Goal: Task Accomplishment & Management: Complete application form

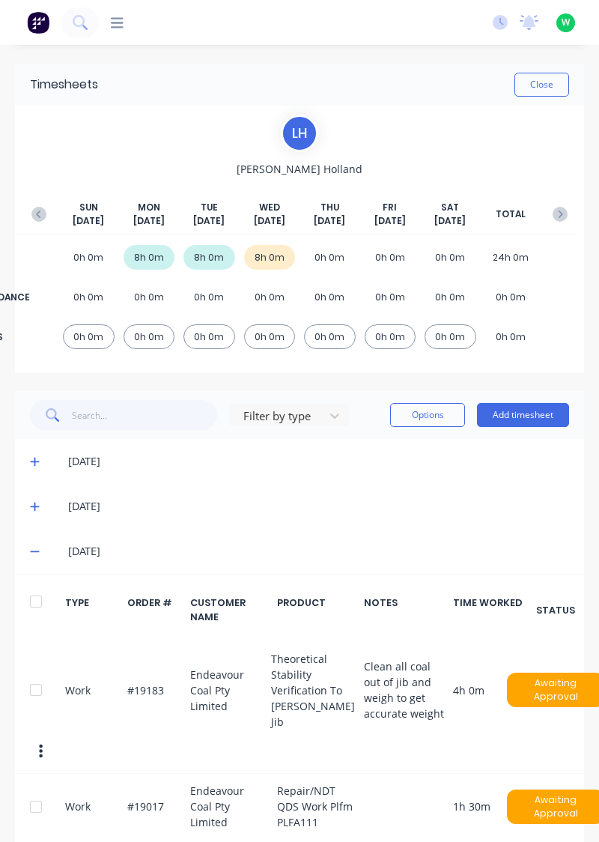
scroll to position [138, 0]
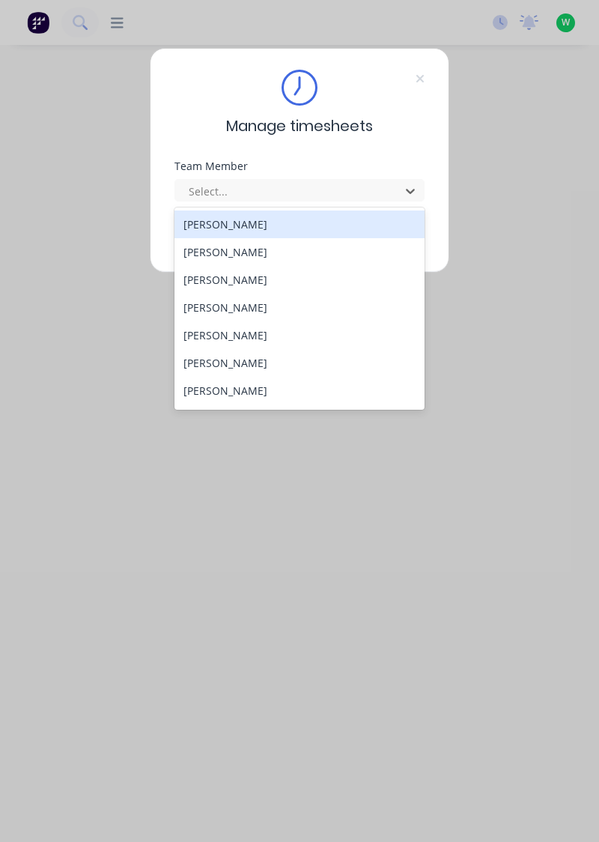
click at [259, 363] on div "[PERSON_NAME]" at bounding box center [300, 363] width 251 height 28
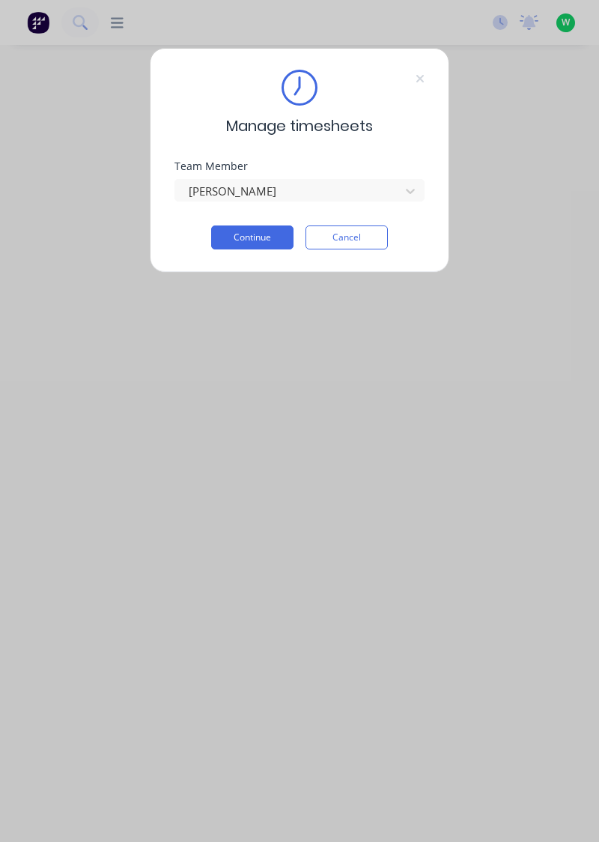
click at [257, 232] on button "Continue" at bounding box center [252, 238] width 82 height 24
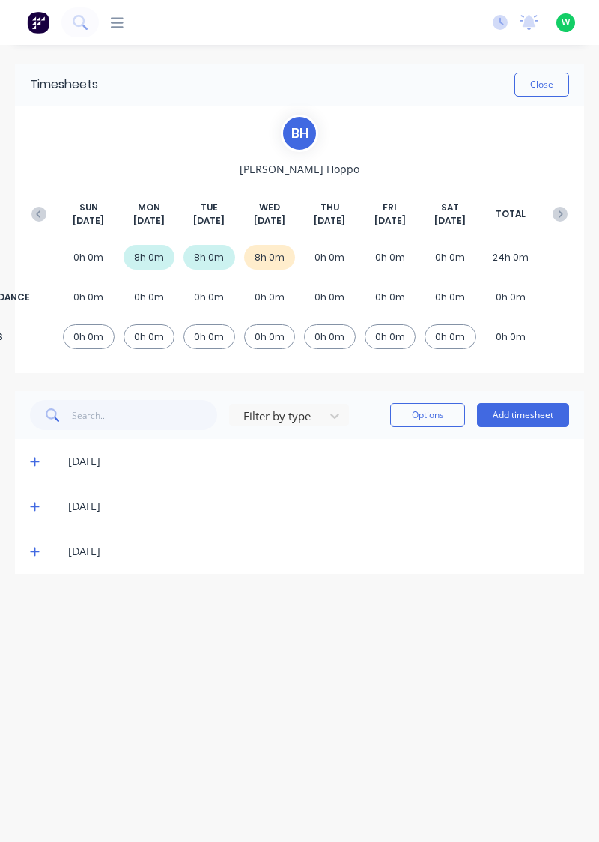
click at [543, 417] on button "Add timesheet" at bounding box center [523, 415] width 92 height 24
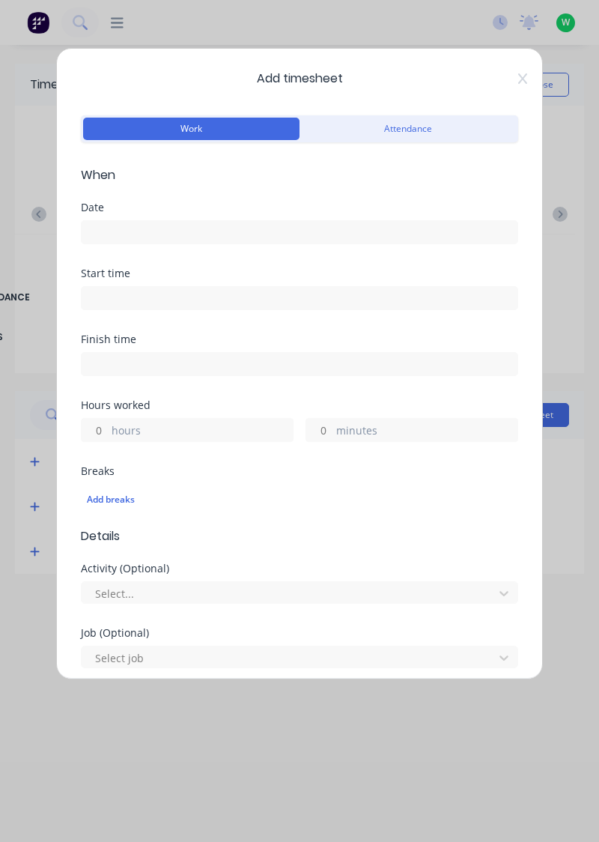
click at [157, 231] on input at bounding box center [300, 232] width 436 height 22
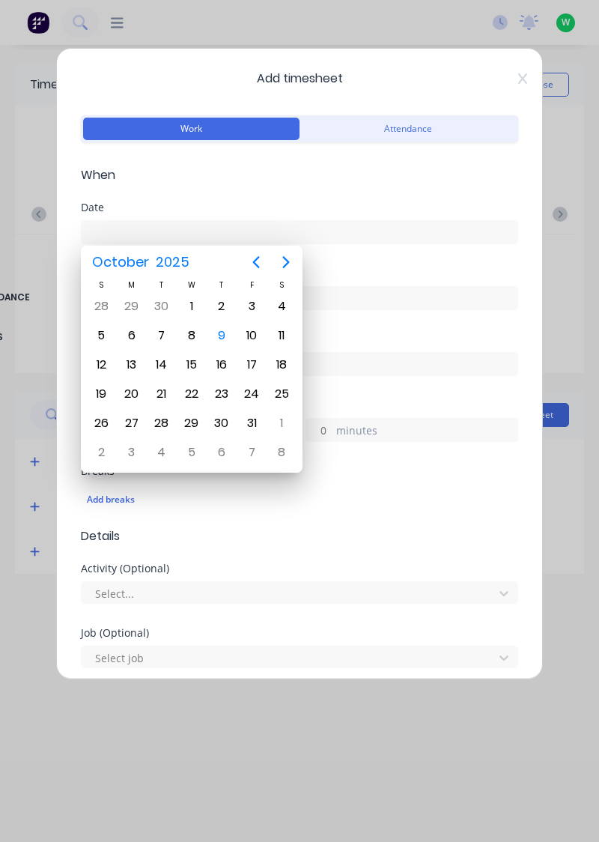
click at [227, 336] on div "9" at bounding box center [222, 335] width 22 height 22
type input "[DATE]"
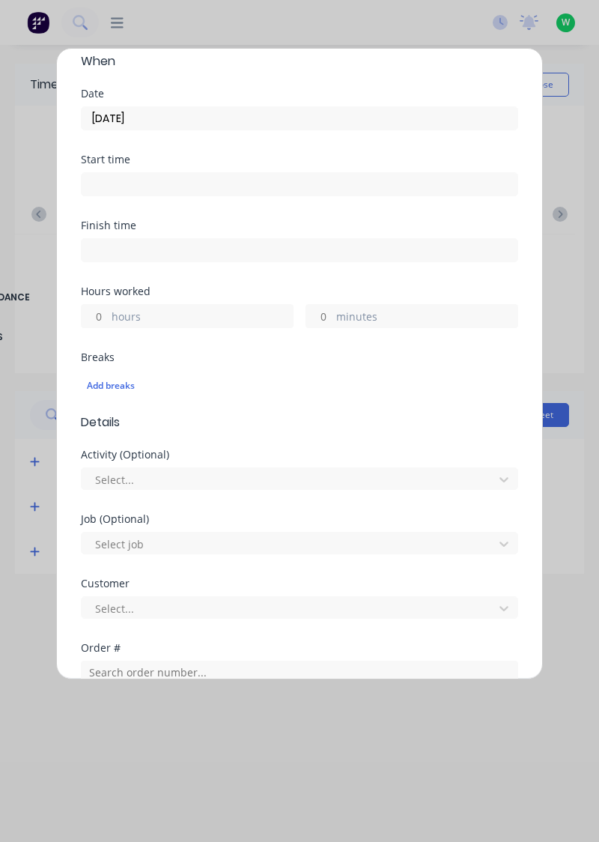
scroll to position [116, 0]
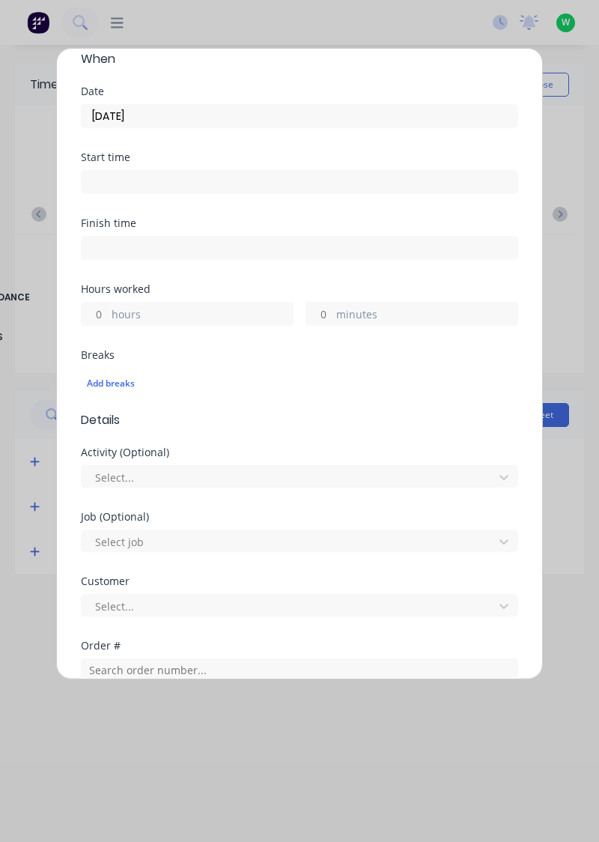
click at [175, 315] on label "hours" at bounding box center [202, 315] width 181 height 19
click at [108, 315] on input "hours" at bounding box center [95, 314] width 26 height 22
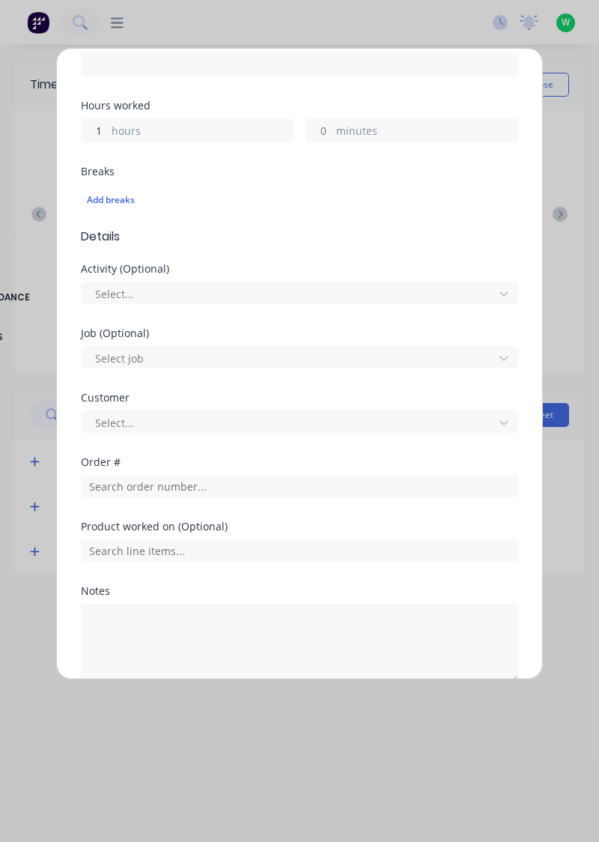
scroll to position [304, 0]
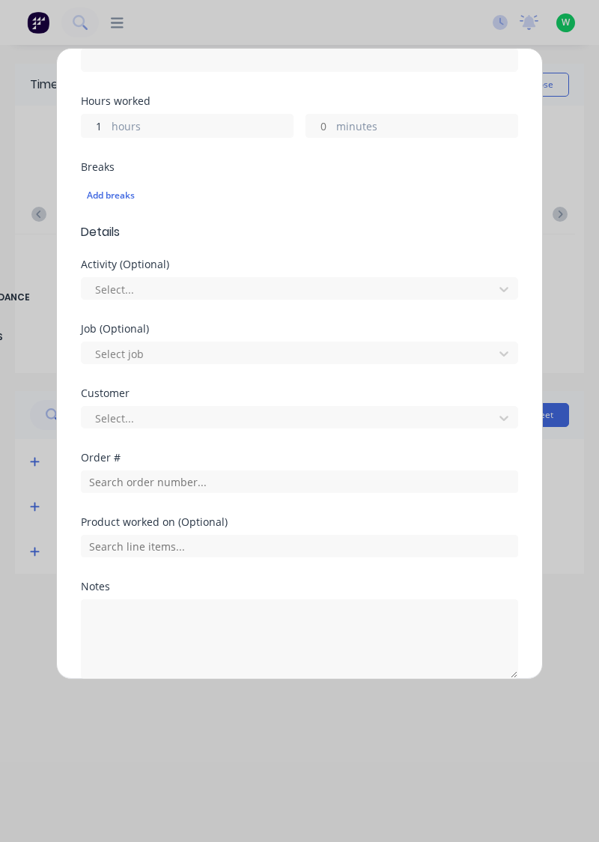
type input "1"
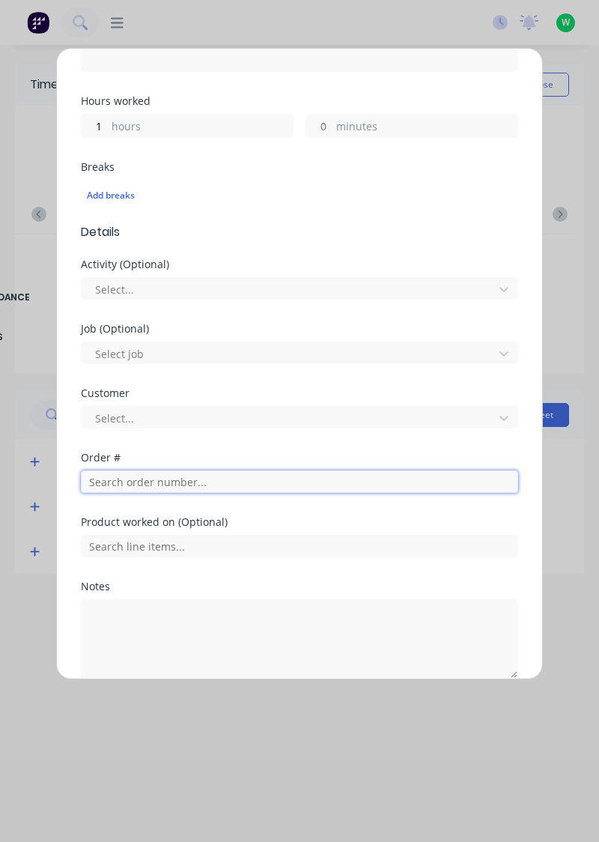
click at [162, 483] on input "text" at bounding box center [300, 482] width 438 height 22
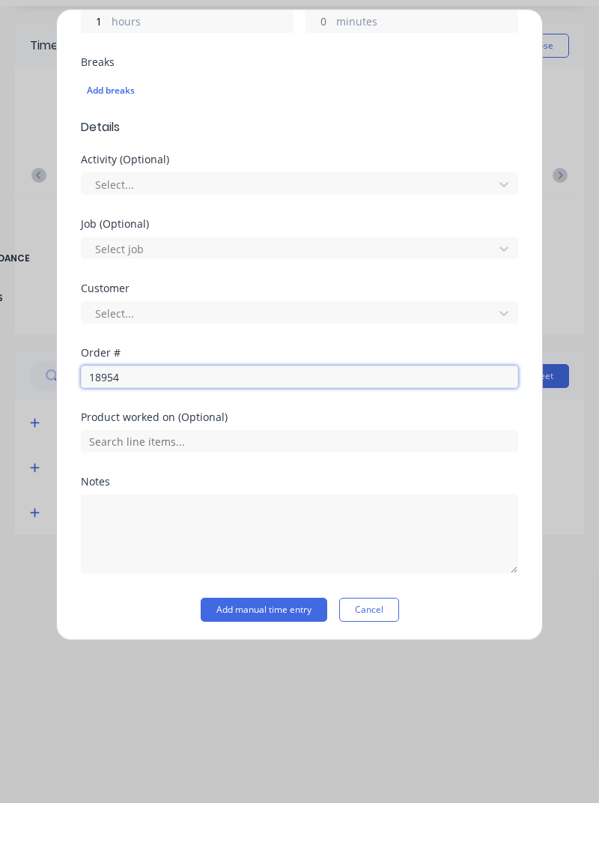
scroll to position [323, 0]
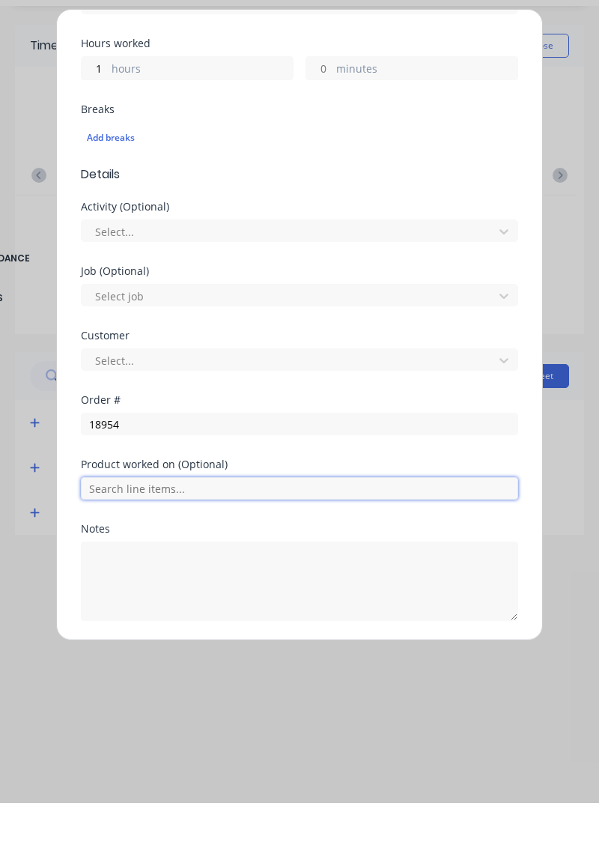
click at [211, 528] on input "text" at bounding box center [300, 527] width 438 height 22
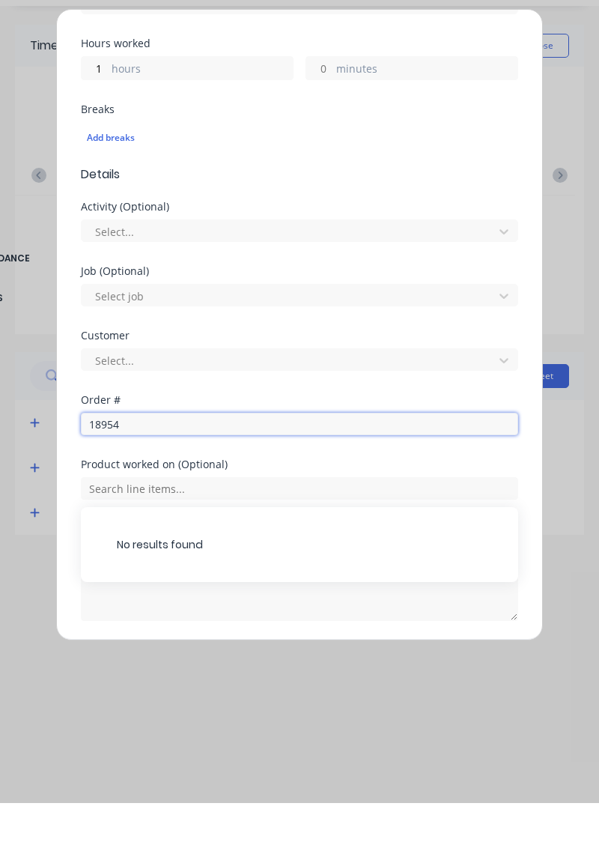
click at [164, 464] on input "18954" at bounding box center [300, 463] width 438 height 22
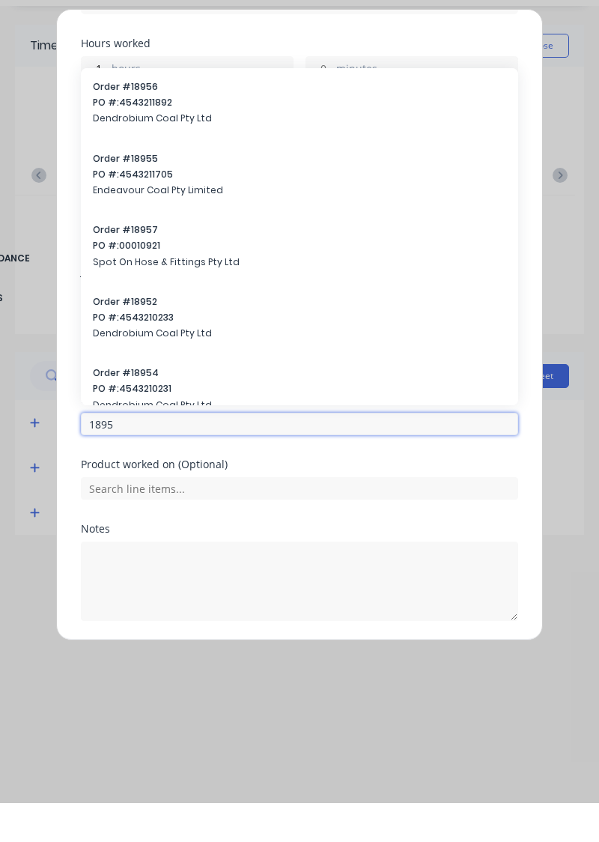
type input "18954"
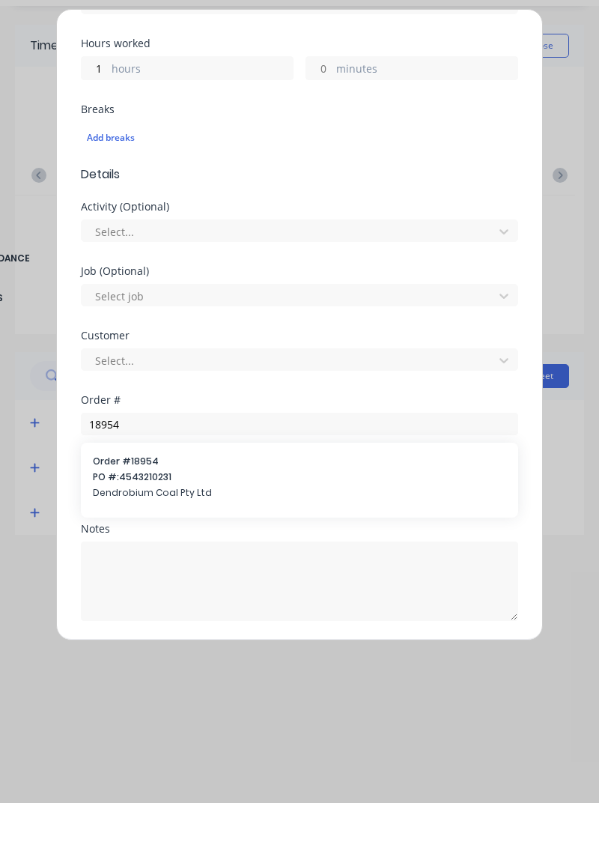
click at [167, 522] on div "Order # 18954 PO #: 4543210231 Dendrobium Coal Pty Ltd" at bounding box center [300, 518] width 414 height 48
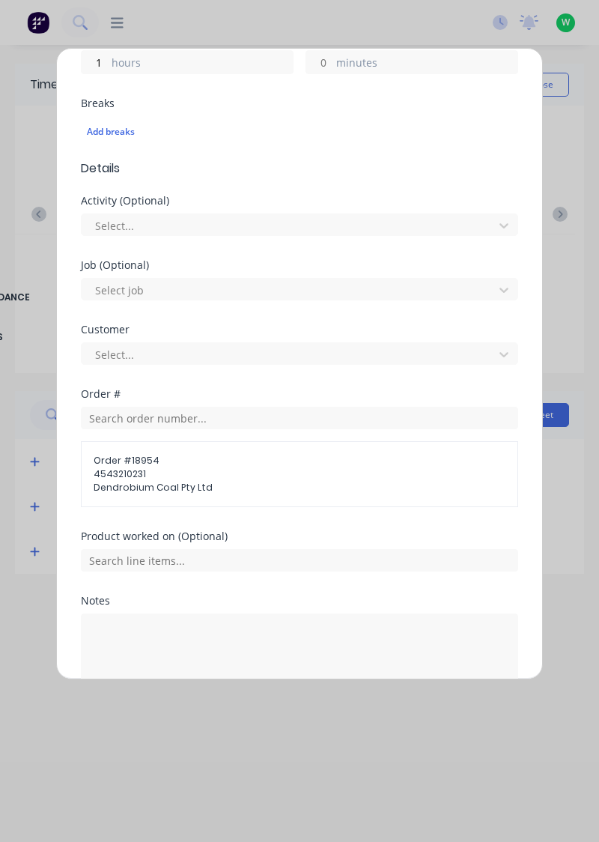
scroll to position [400, 0]
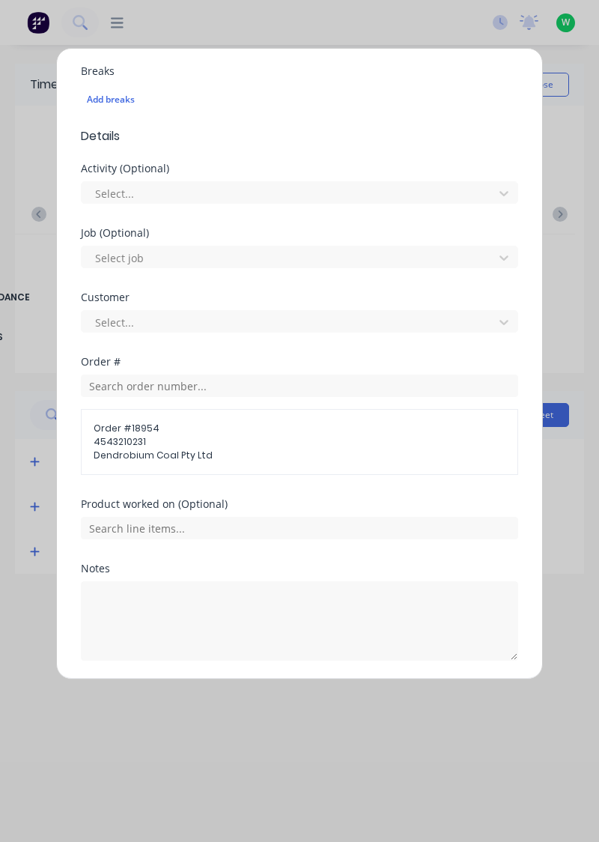
click at [177, 457] on span "Dendrobium Coal Pty Ltd" at bounding box center [300, 455] width 412 height 13
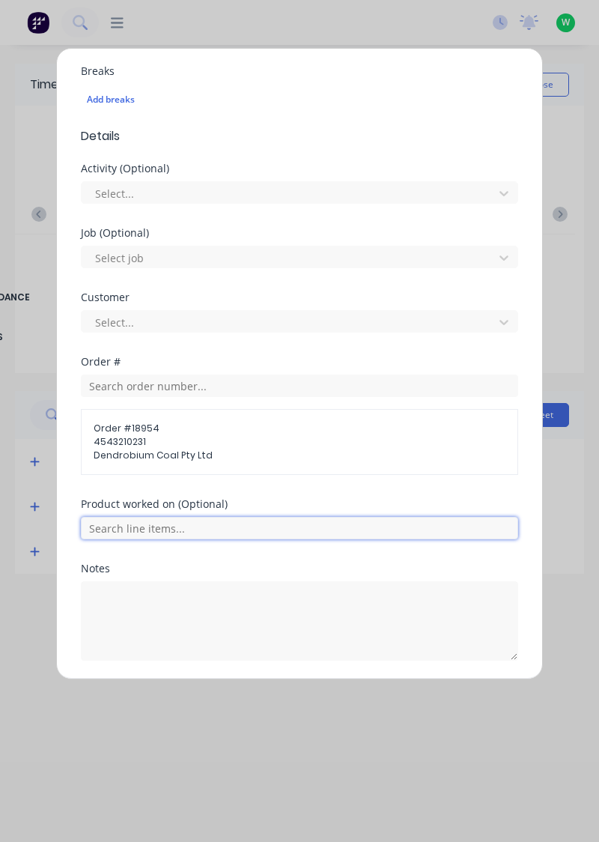
click at [168, 528] on input "text" at bounding box center [300, 528] width 438 height 22
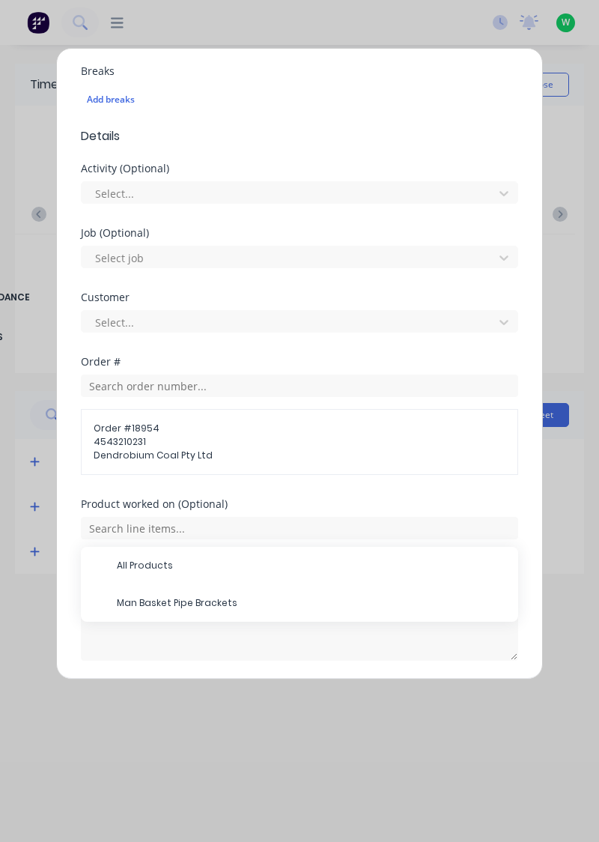
click at [187, 603] on span "Man Basket Pipe Brackets" at bounding box center [312, 602] width 390 height 13
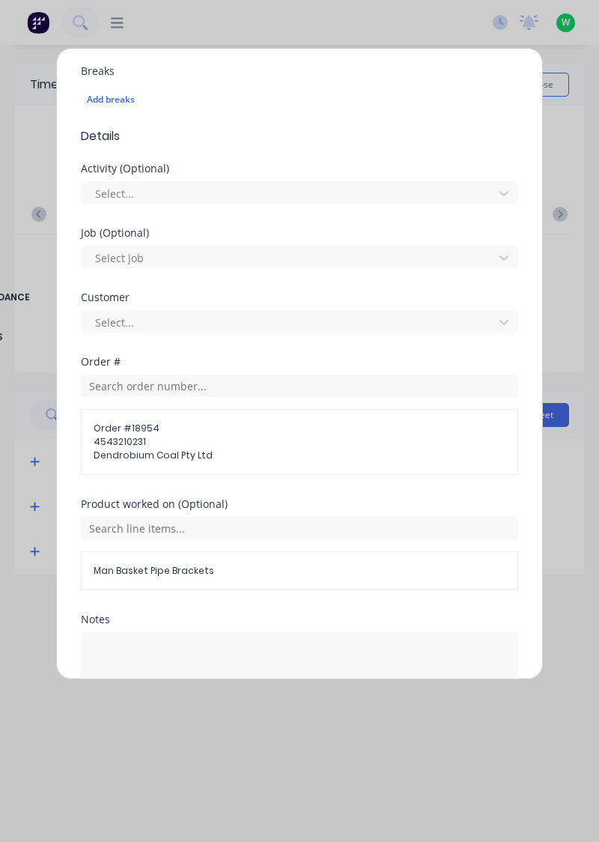
scroll to position [451, 0]
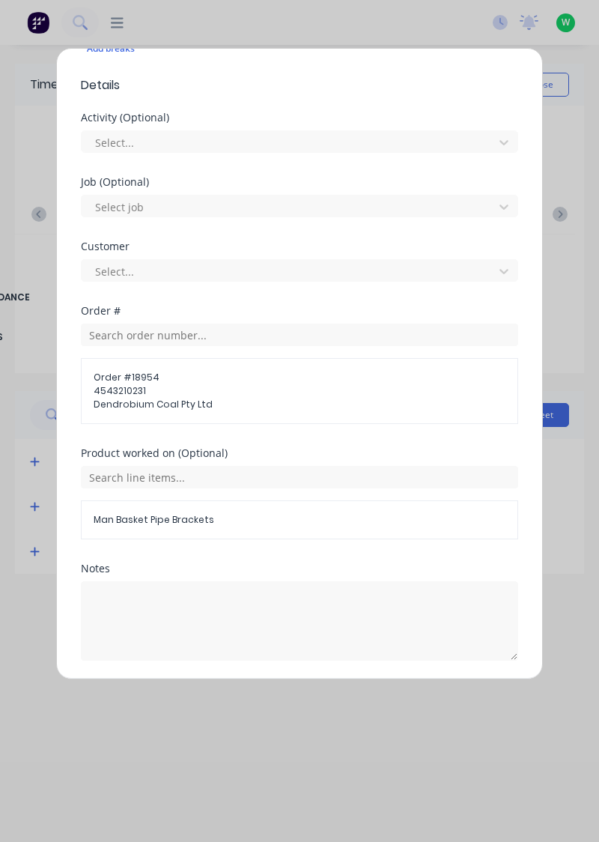
click at [274, 698] on button "Add manual time entry" at bounding box center [264, 697] width 127 height 24
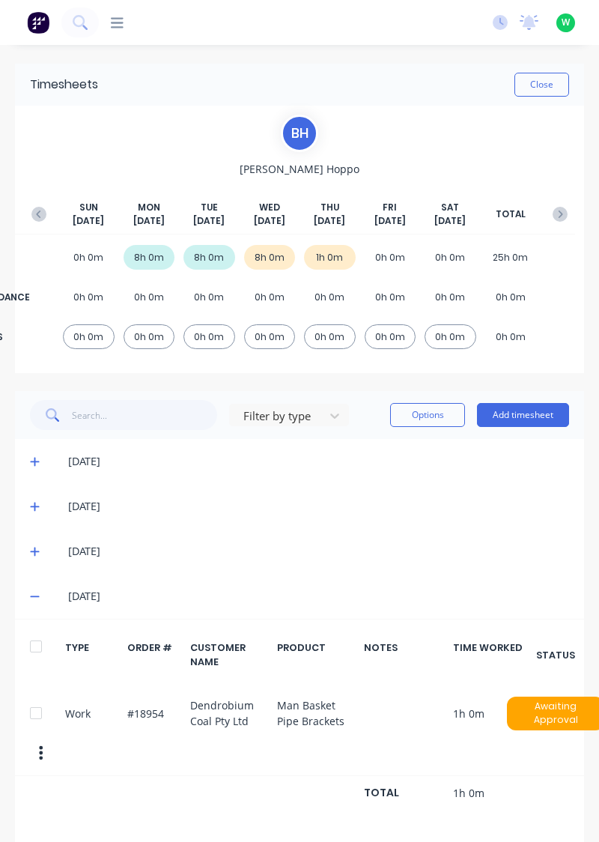
click at [543, 420] on button "Add timesheet" at bounding box center [523, 415] width 92 height 24
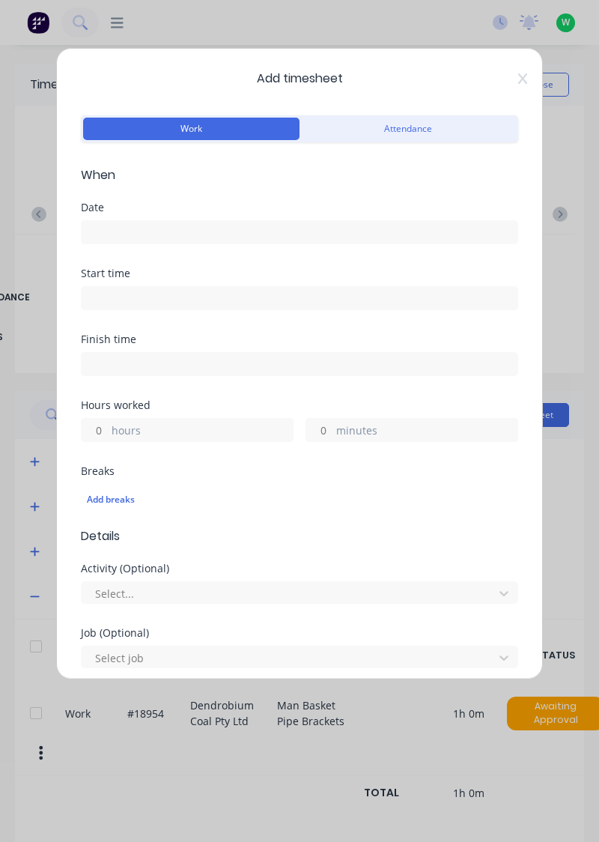
click at [183, 237] on input at bounding box center [300, 232] width 436 height 22
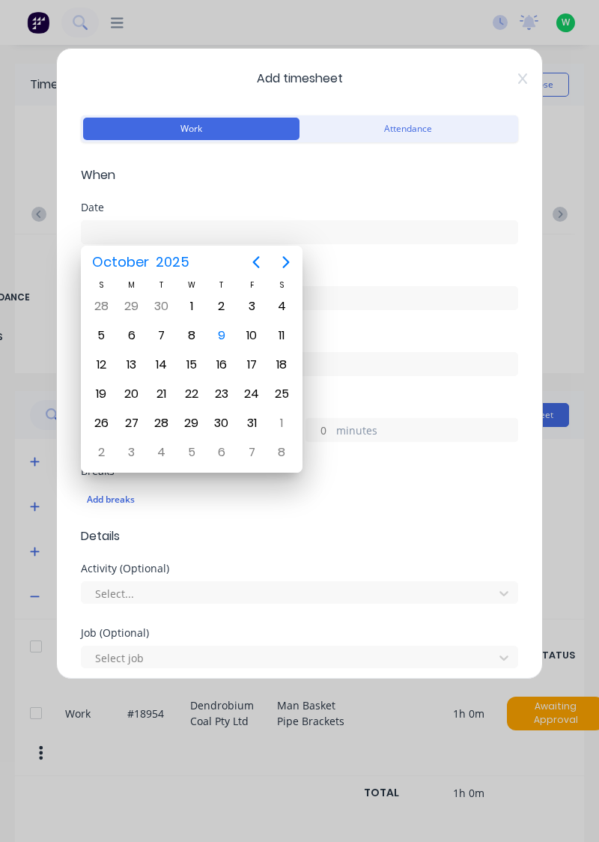
click at [226, 338] on div "9" at bounding box center [222, 335] width 22 height 22
type input "[DATE]"
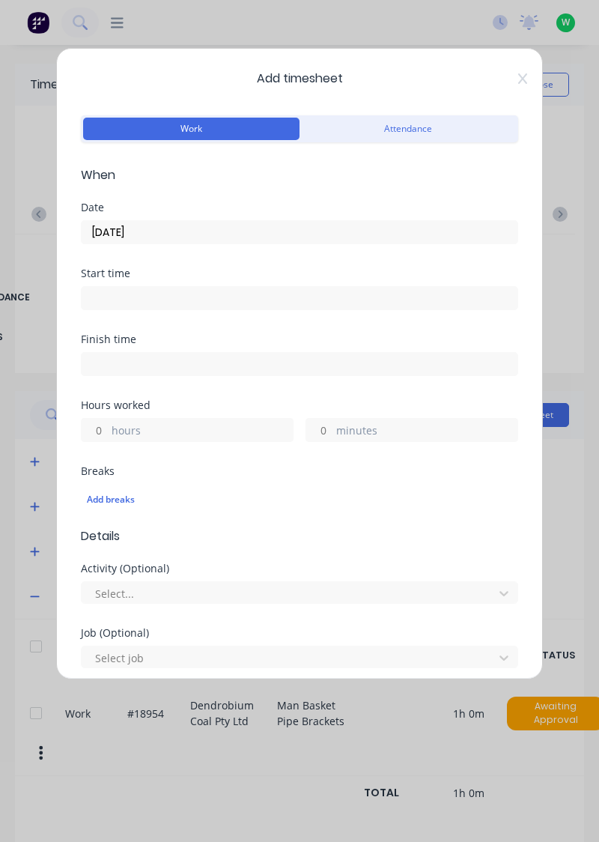
click at [177, 435] on label "hours" at bounding box center [202, 432] width 181 height 19
click at [108, 435] on input "hours" at bounding box center [95, 430] width 26 height 22
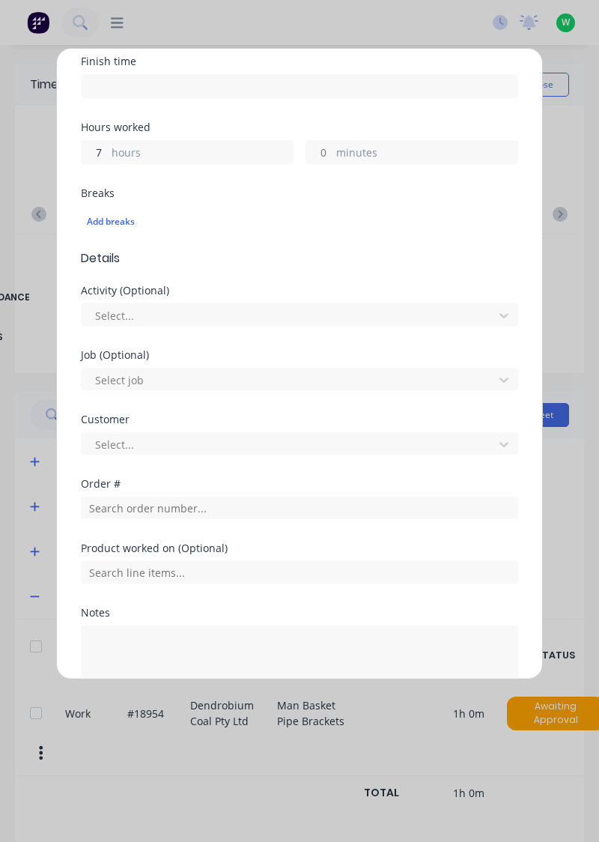
scroll to position [295, 0]
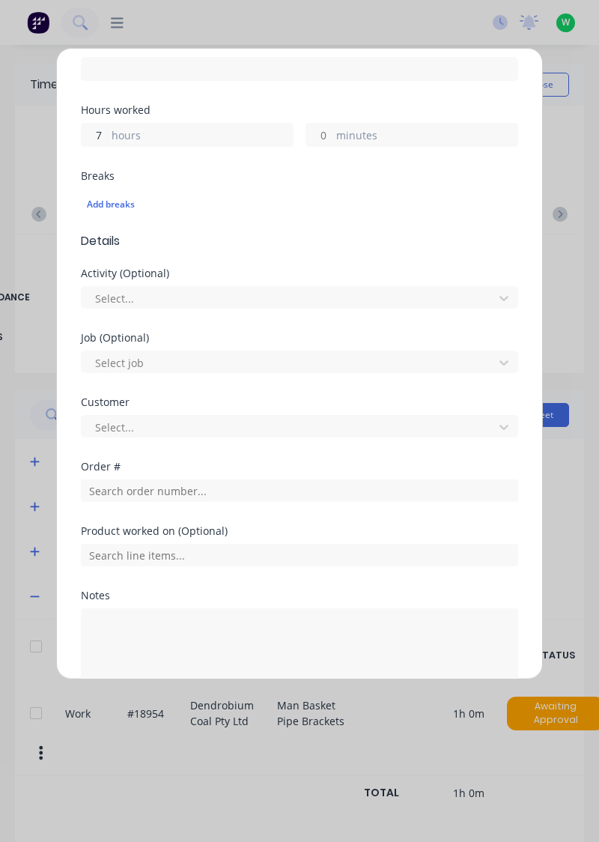
type input "7"
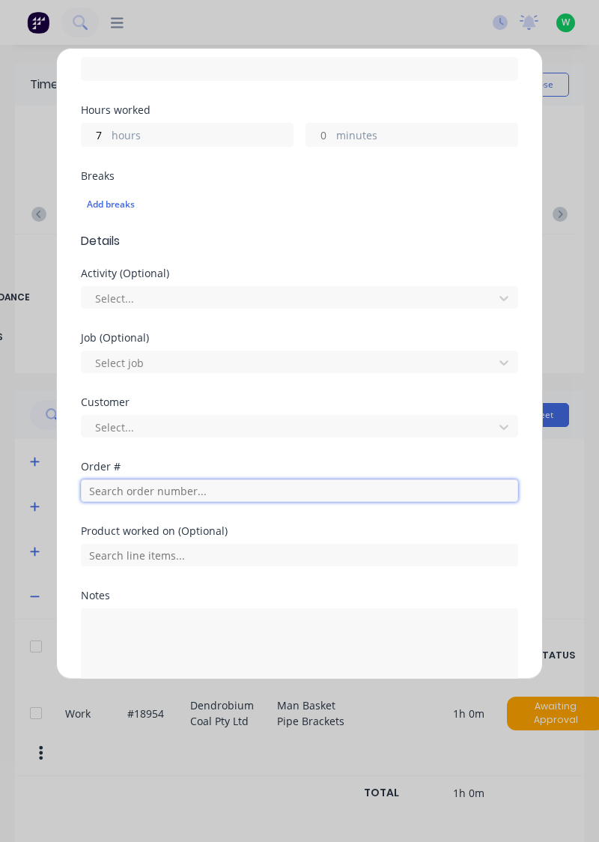
click at [172, 494] on input "text" at bounding box center [300, 491] width 438 height 22
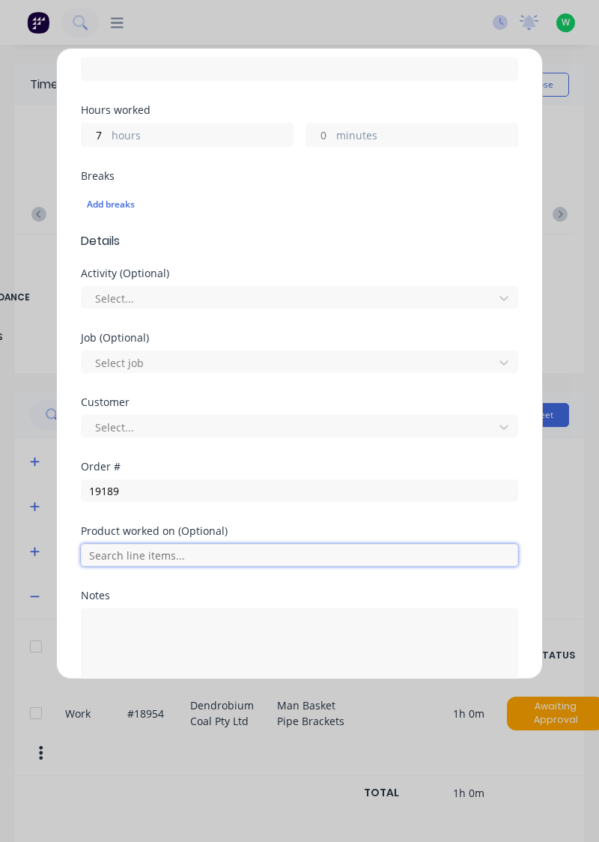
click at [175, 557] on input "text" at bounding box center [300, 555] width 438 height 22
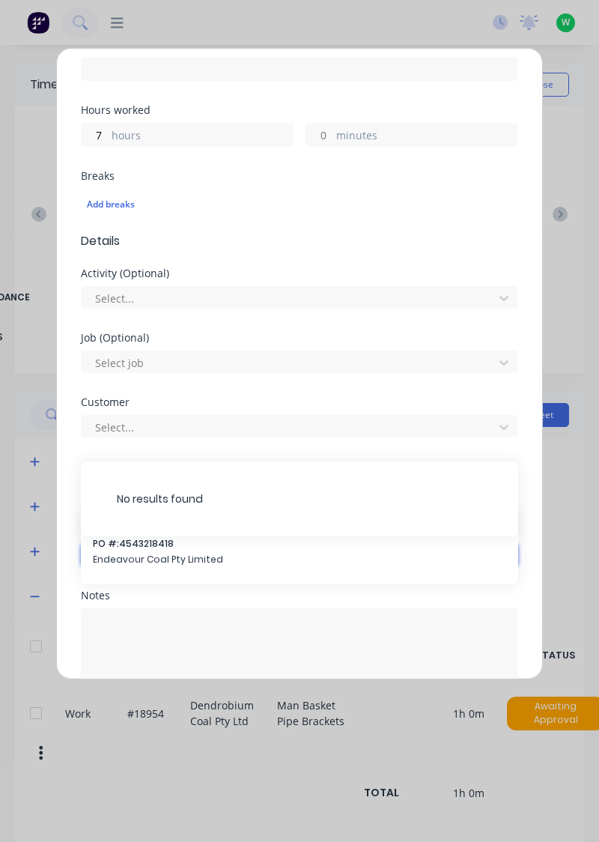
scroll to position [323, 0]
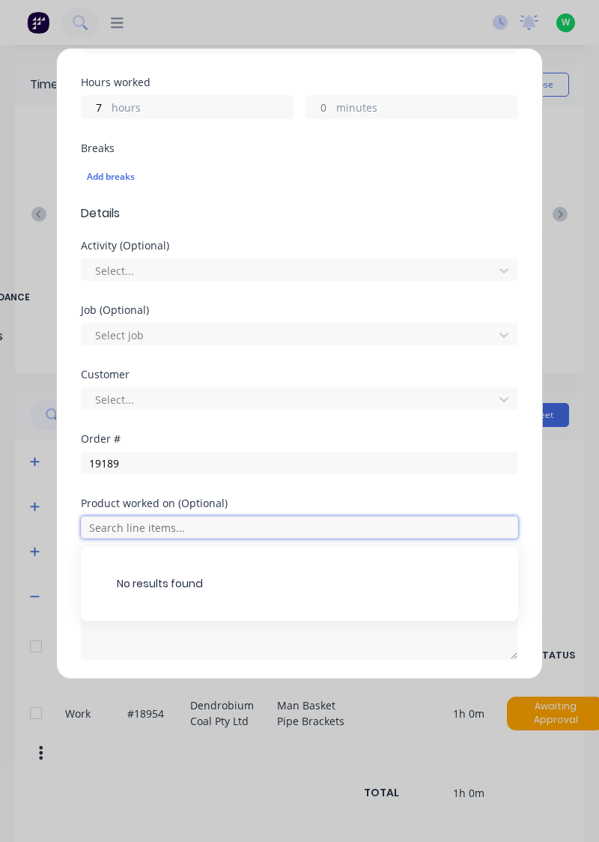
click at [192, 516] on input "text" at bounding box center [300, 527] width 438 height 22
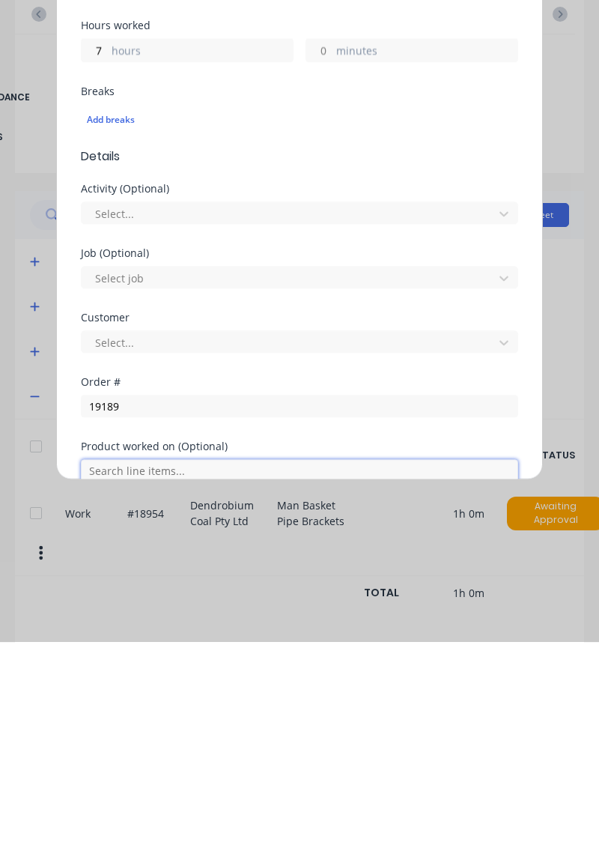
scroll to position [177, 0]
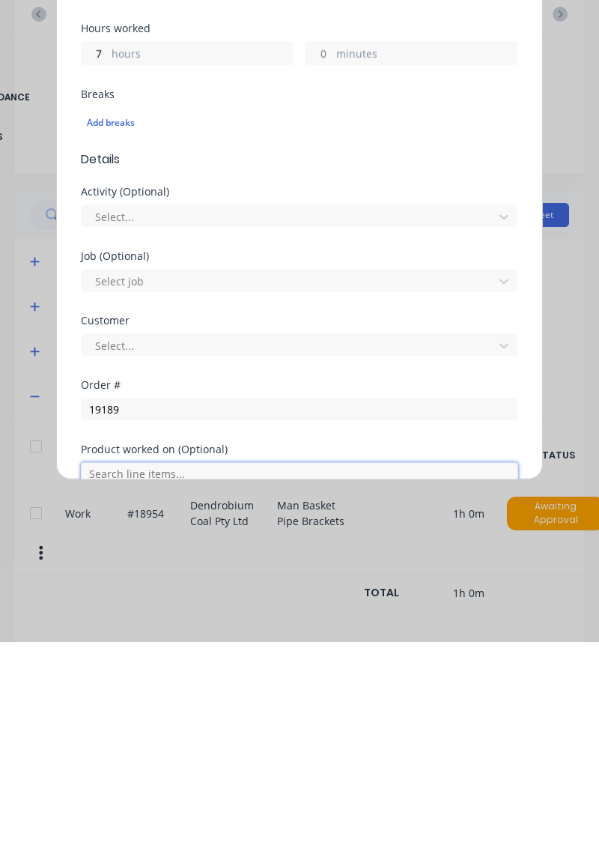
click at [167, 677] on input "text" at bounding box center [300, 673] width 438 height 22
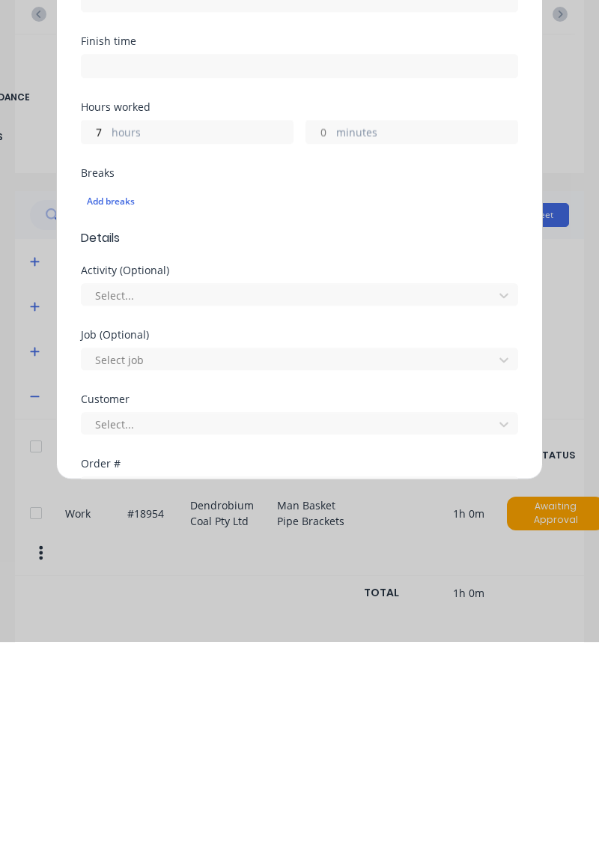
scroll to position [97, 0]
click at [158, 690] on input "19189" at bounding box center [300, 689] width 438 height 22
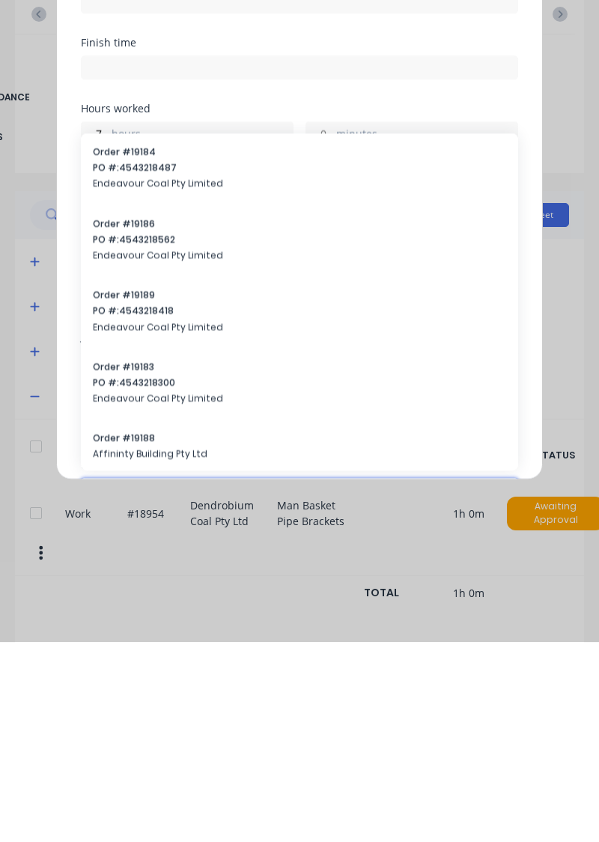
type input "19189"
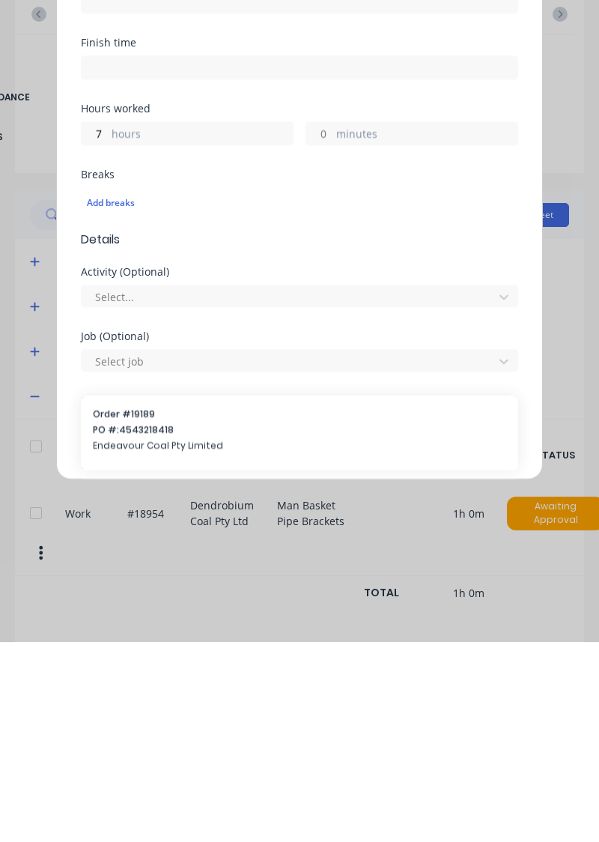
click at [183, 647] on span "Endeavour Coal Pty Limited" at bounding box center [300, 645] width 414 height 13
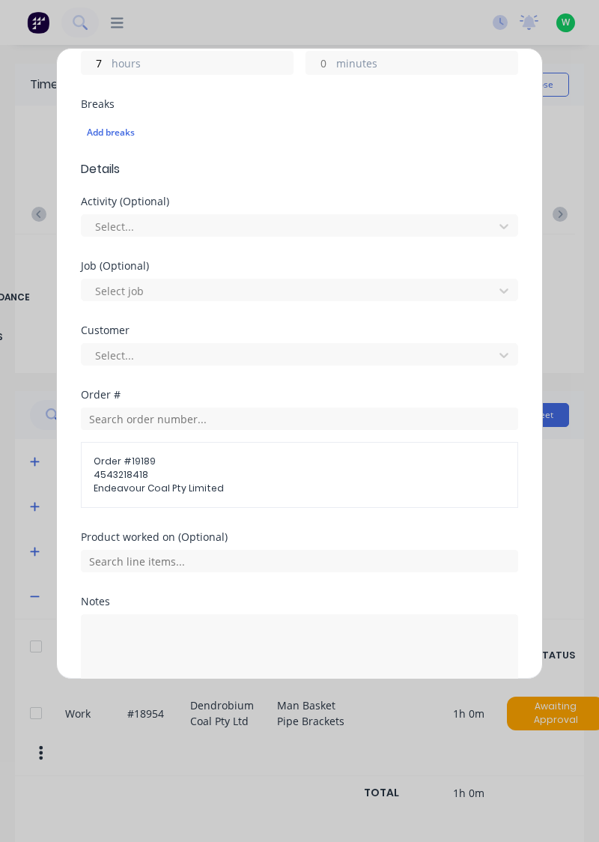
scroll to position [400, 0]
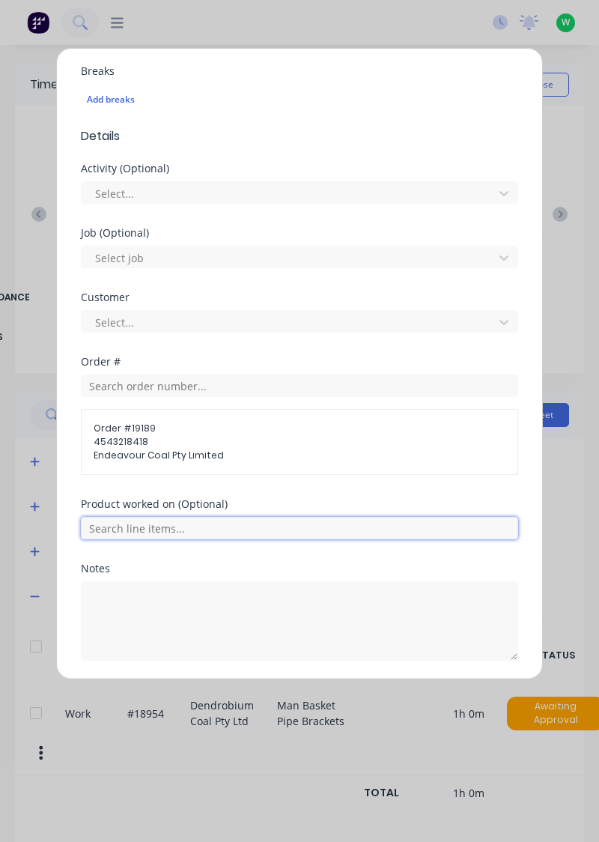
click at [166, 530] on input "text" at bounding box center [300, 528] width 438 height 22
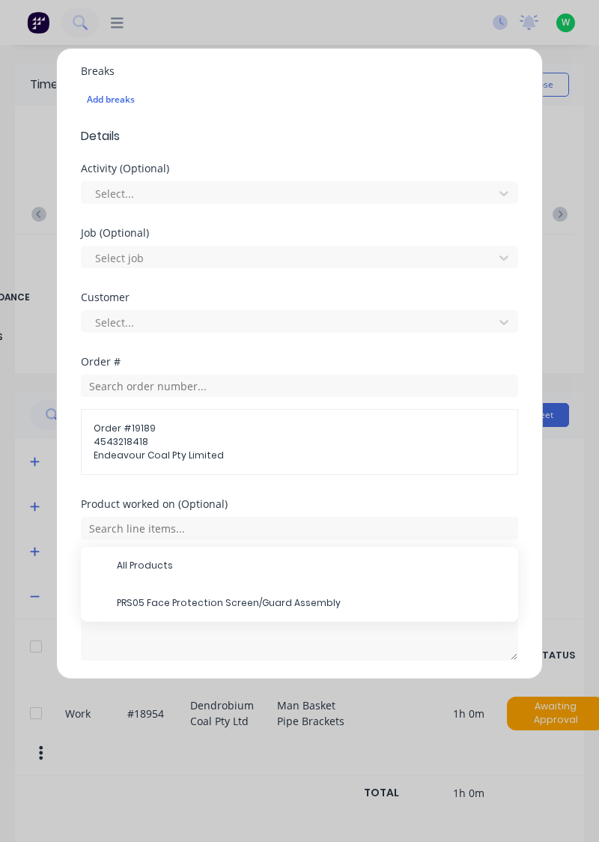
click at [202, 601] on span "PRS05 Face Protection Screen/Guard Assembly" at bounding box center [312, 602] width 390 height 13
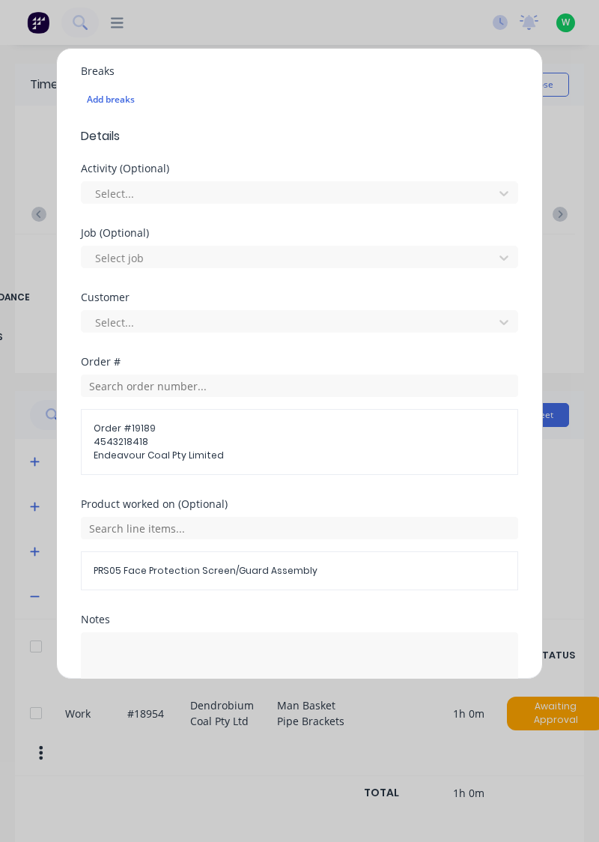
scroll to position [451, 0]
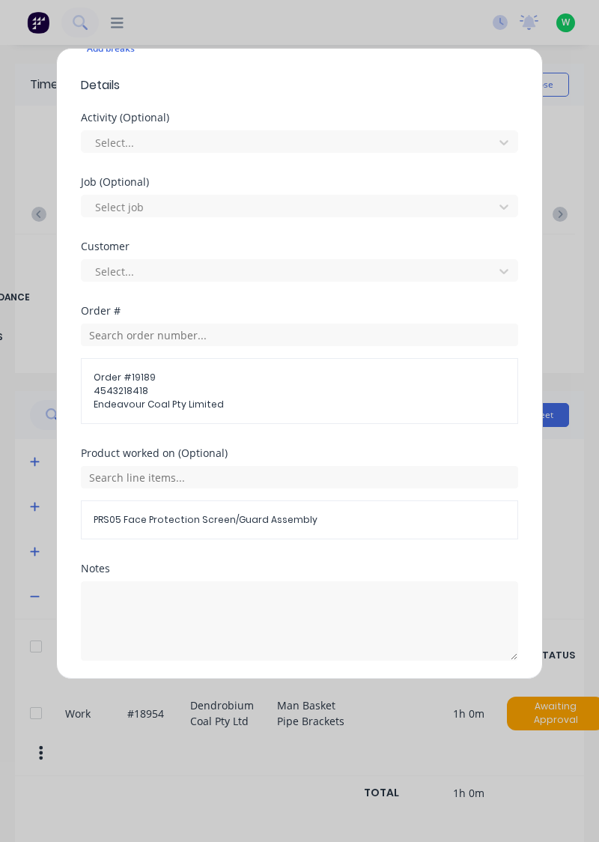
click at [283, 697] on button "Add manual time entry" at bounding box center [264, 697] width 127 height 24
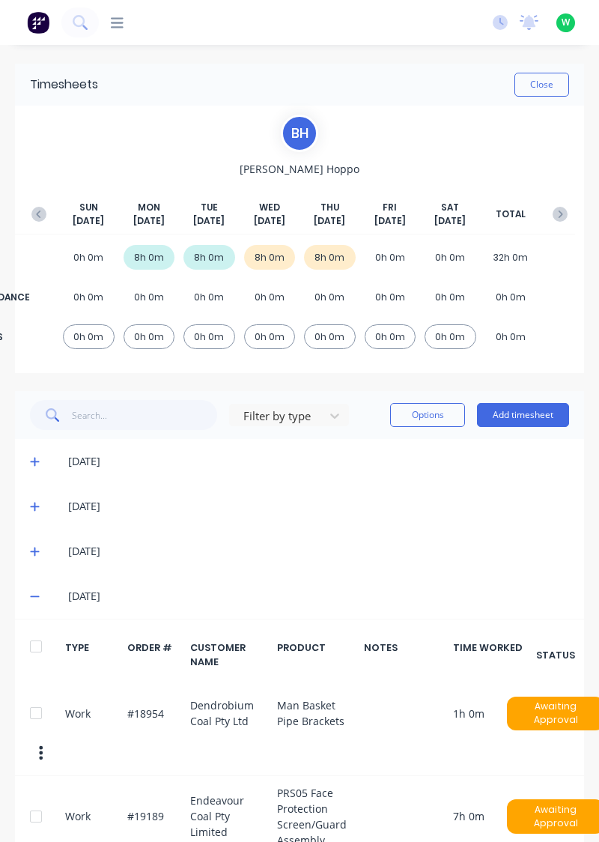
click at [551, 84] on button "Close" at bounding box center [542, 85] width 55 height 24
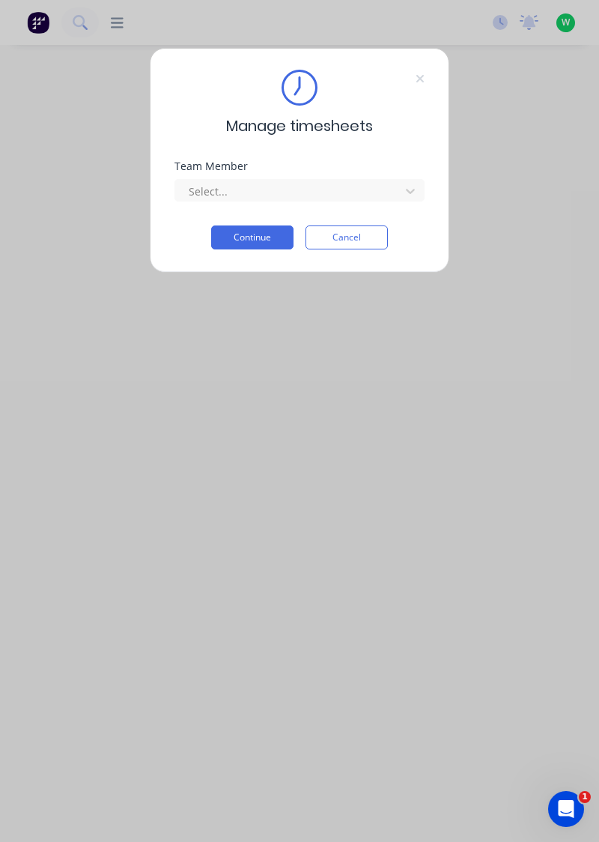
click at [285, 170] on div "Team Member" at bounding box center [300, 166] width 250 height 10
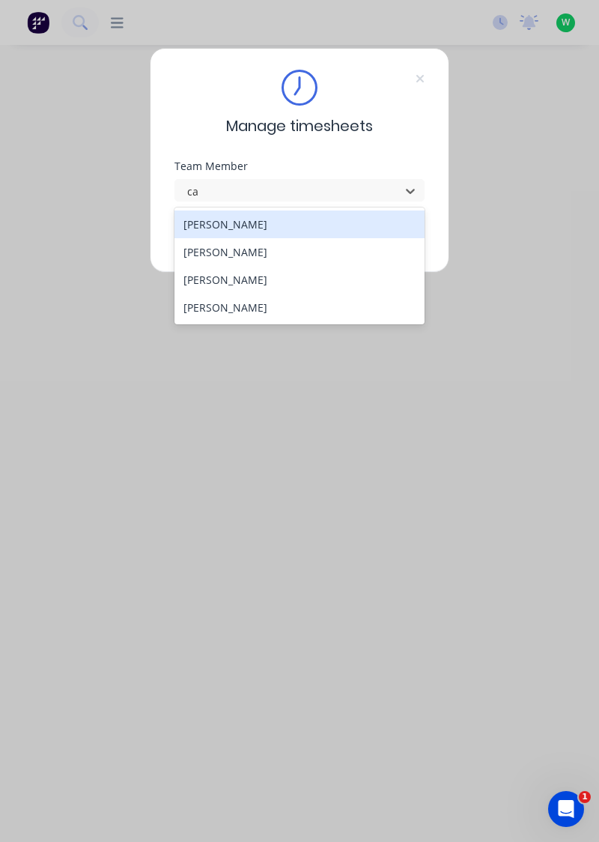
click at [285, 277] on div "[PERSON_NAME]" at bounding box center [300, 280] width 251 height 28
type input "ca"
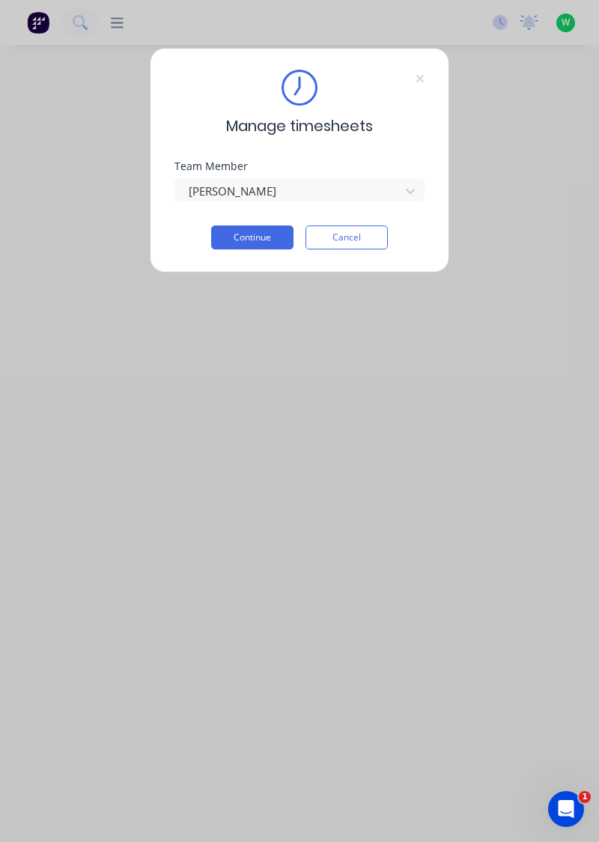
click at [265, 241] on button "Continue" at bounding box center [252, 238] width 82 height 24
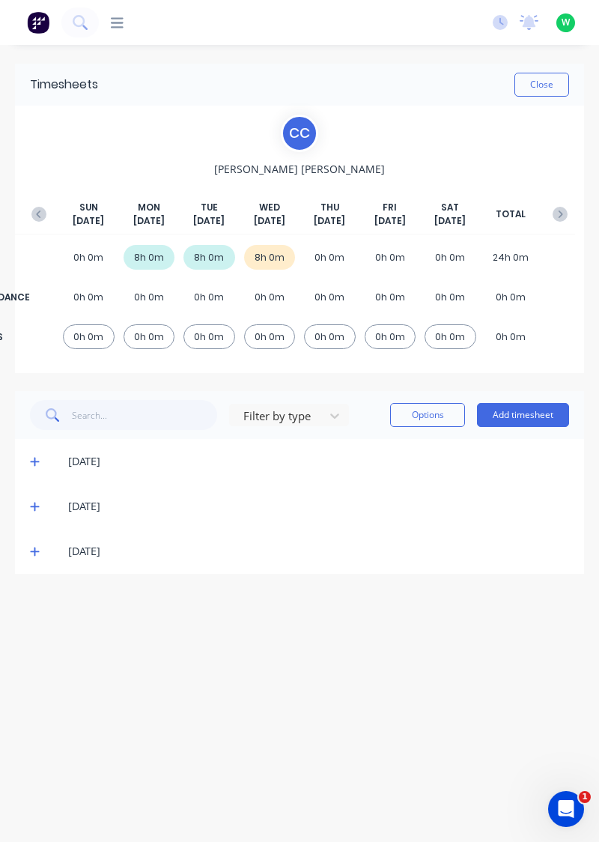
click at [530, 417] on button "Add timesheet" at bounding box center [523, 415] width 92 height 24
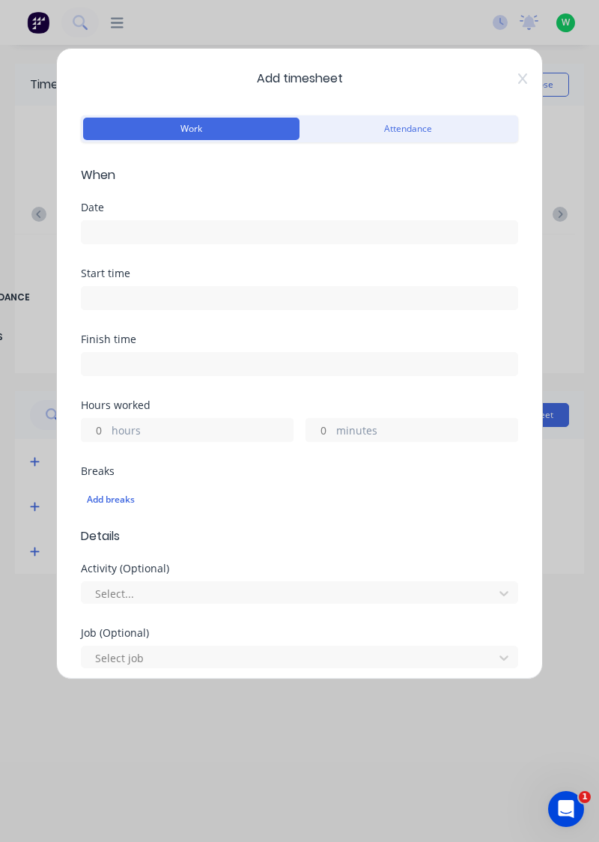
click at [214, 235] on input at bounding box center [300, 232] width 436 height 22
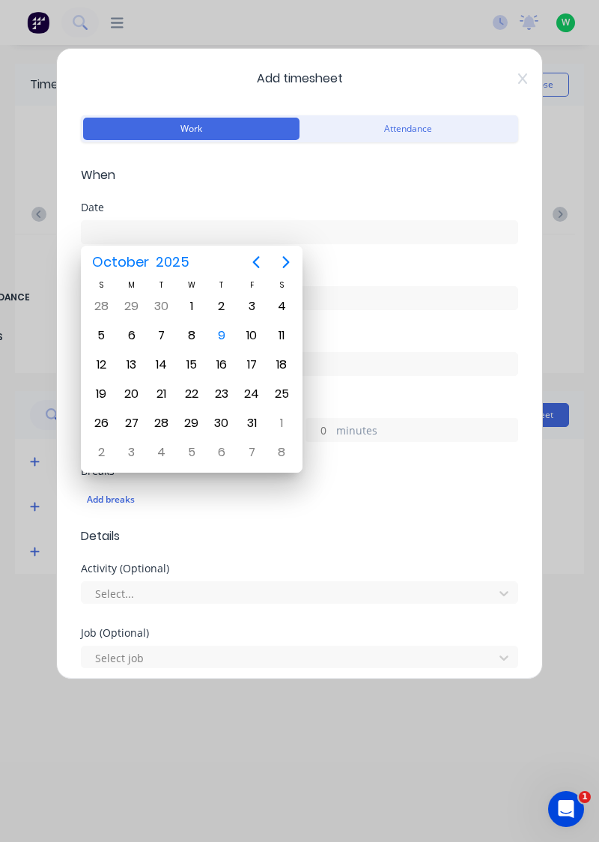
click at [226, 344] on div "9" at bounding box center [222, 335] width 22 height 22
type input "[DATE]"
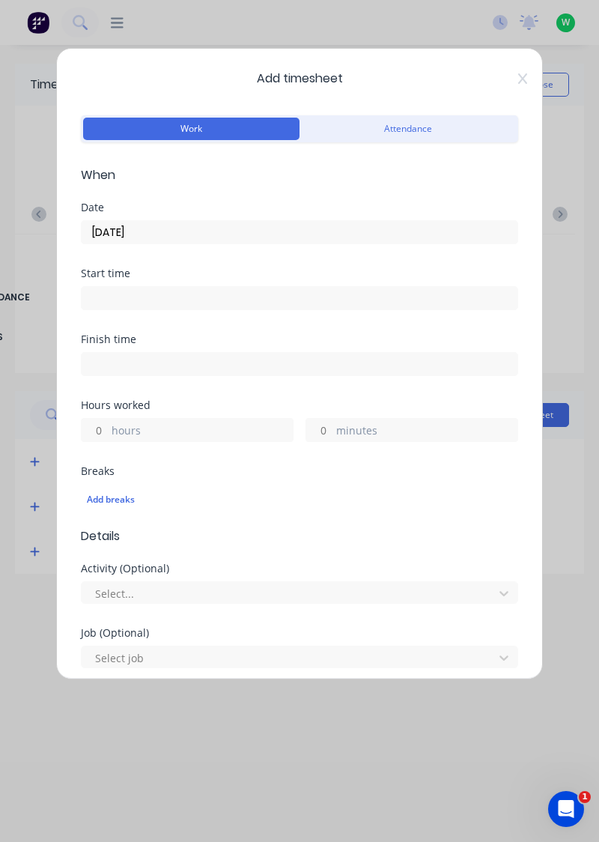
click at [165, 423] on label "hours" at bounding box center [202, 432] width 181 height 19
click at [108, 421] on input "hours" at bounding box center [95, 430] width 26 height 22
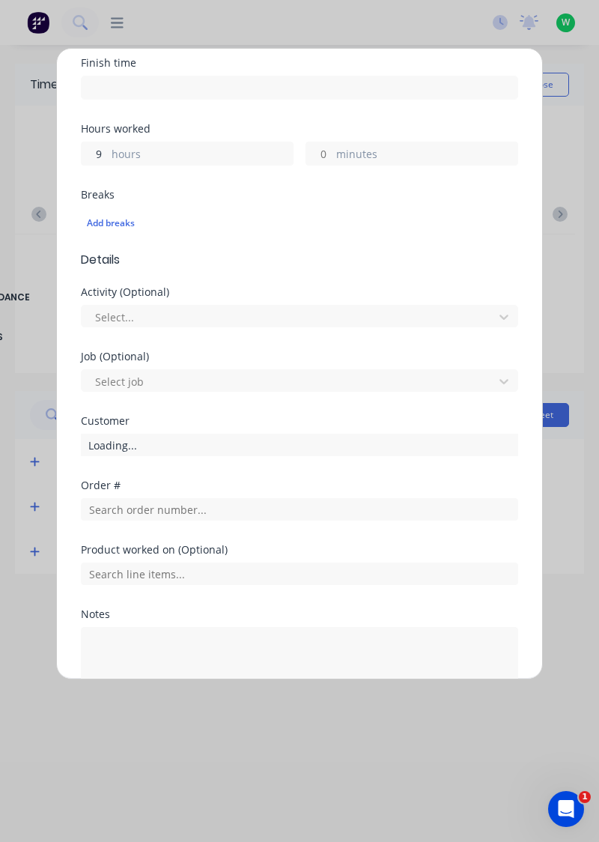
scroll to position [276, 0]
type input "9"
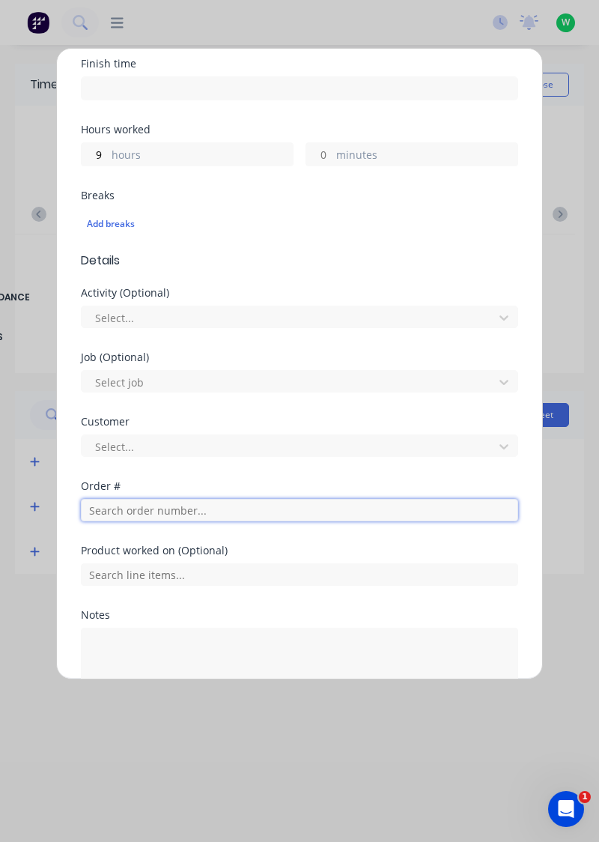
click at [194, 514] on input "text" at bounding box center [300, 510] width 438 height 22
type input "17943"
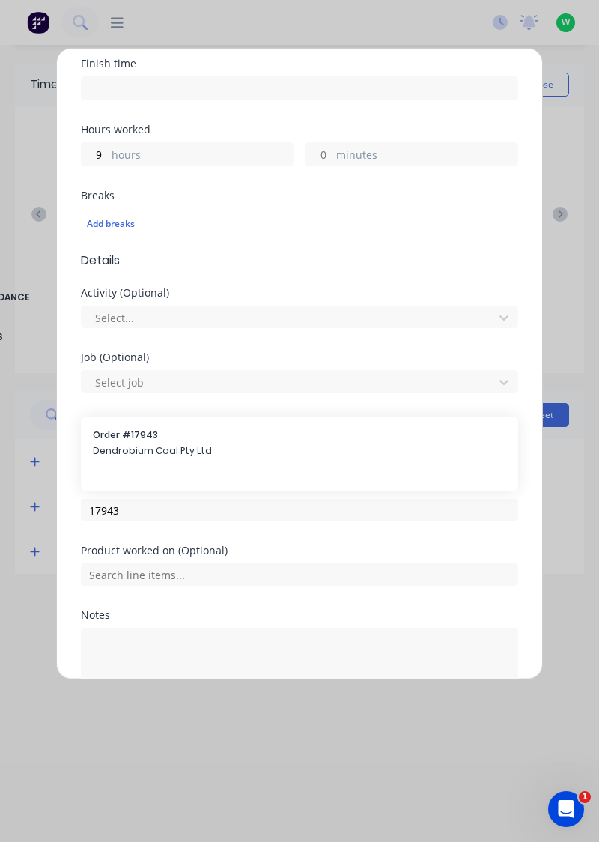
click at [211, 452] on span "Dendrobium Coal Pty Ltd" at bounding box center [300, 450] width 414 height 13
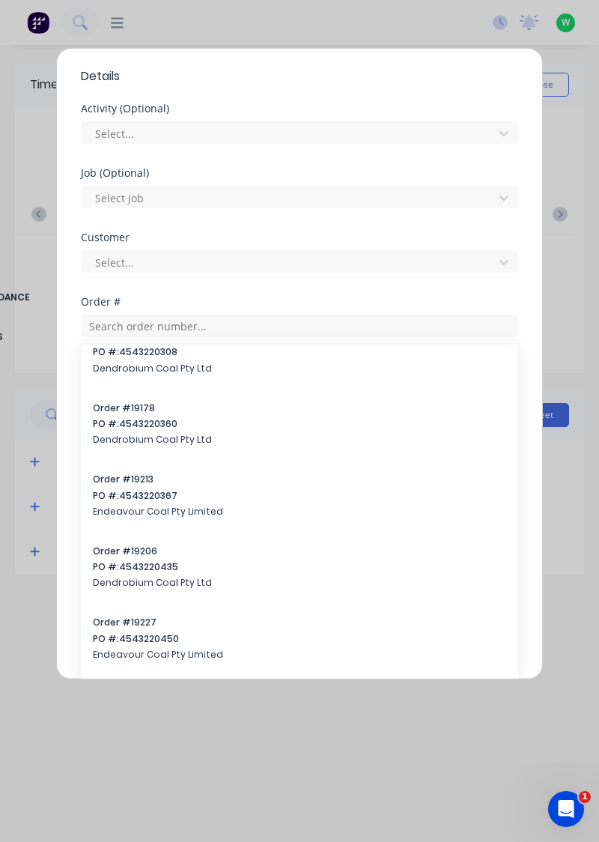
scroll to position [557, 0]
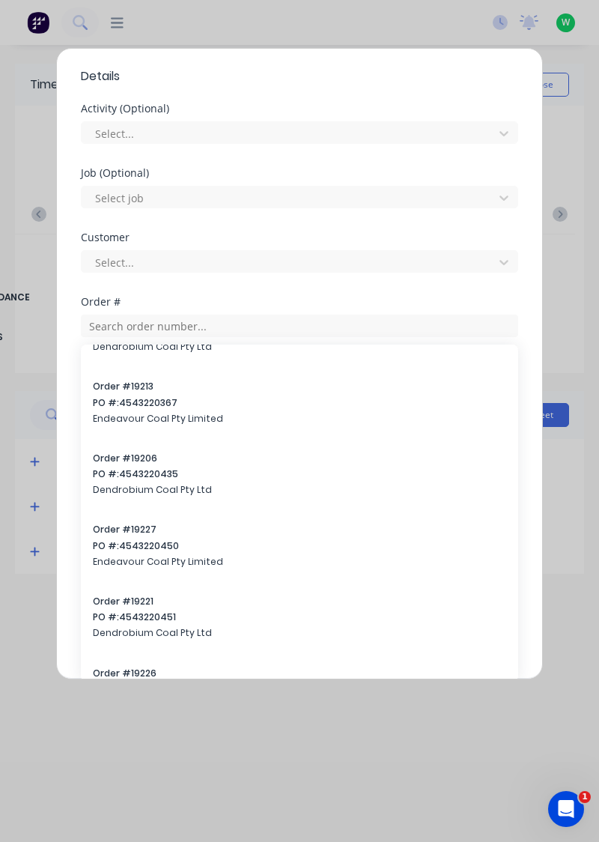
click at [307, 232] on div "Job (Optional) Select job" at bounding box center [300, 200] width 438 height 64
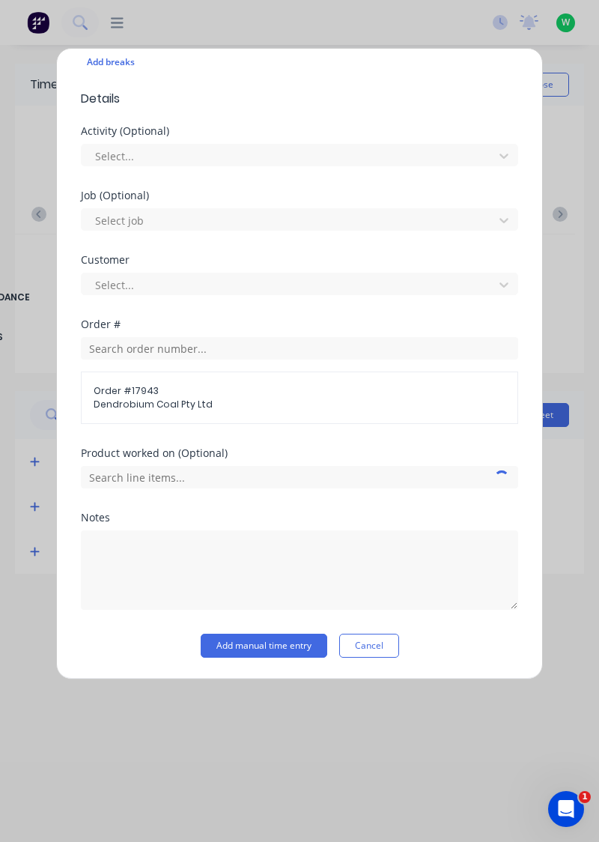
scroll to position [434, 0]
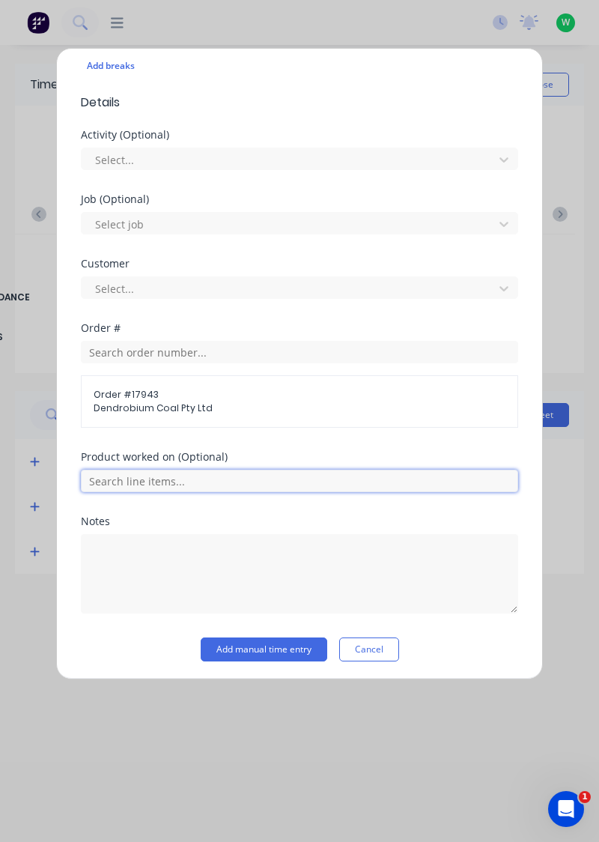
click at [329, 477] on input "text" at bounding box center [300, 481] width 438 height 22
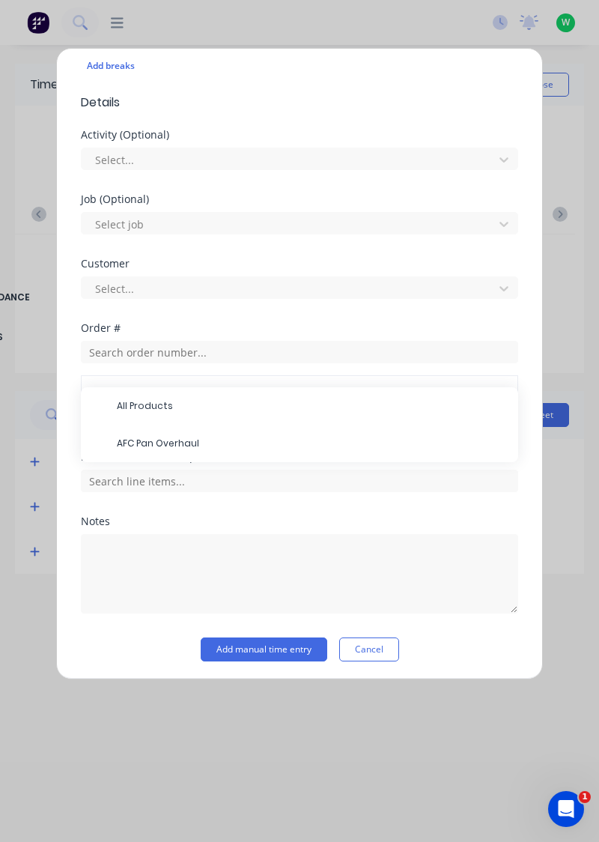
click at [229, 444] on span "AFC Pan Overhaul" at bounding box center [312, 443] width 390 height 13
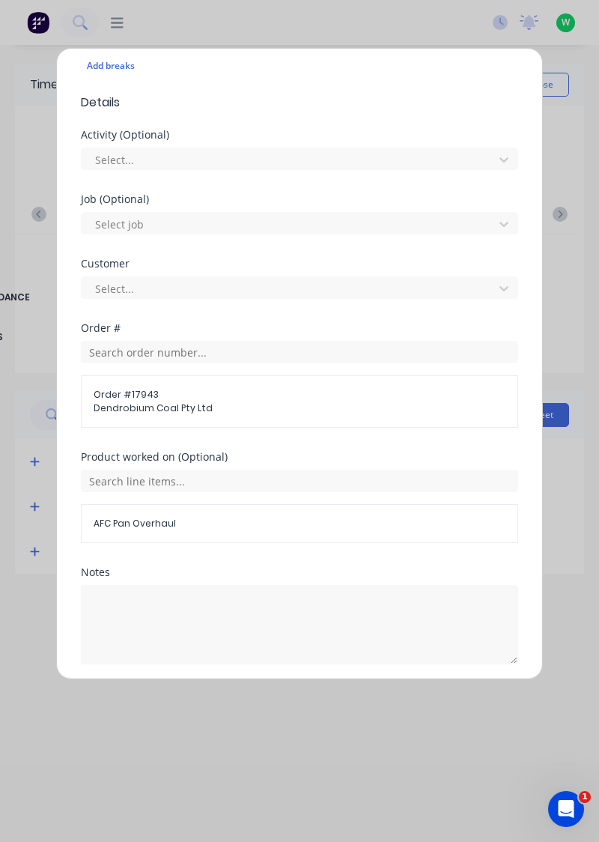
scroll to position [484, 0]
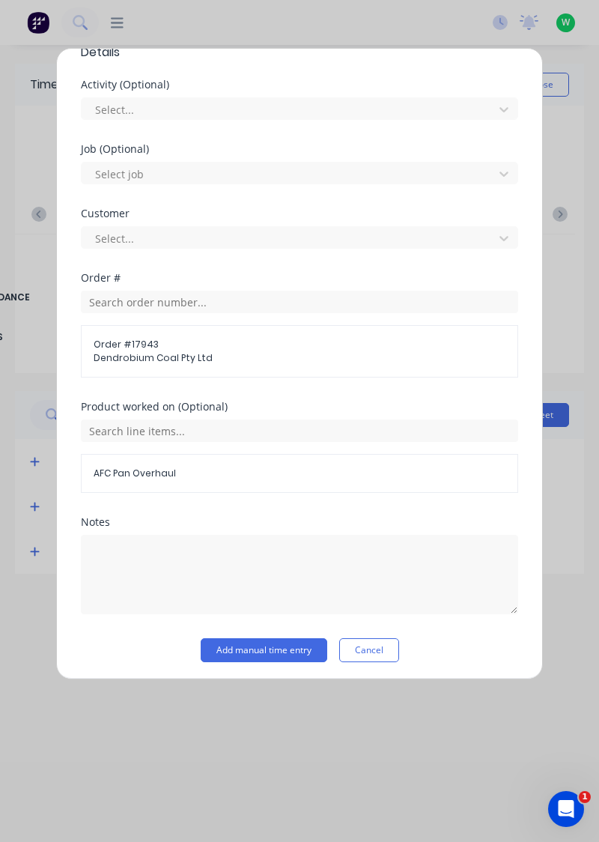
click at [240, 651] on button "Add manual time entry" at bounding box center [264, 650] width 127 height 24
